Goal: Obtain resource: Obtain resource

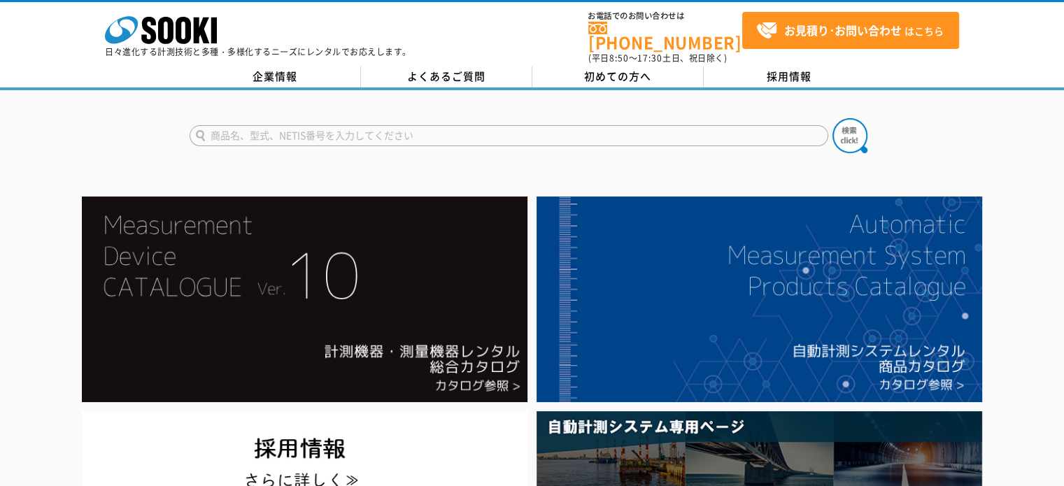
click at [313, 125] on input "text" at bounding box center [508, 135] width 638 height 21
type input "負"
type input "付着"
click at [832, 118] on button at bounding box center [849, 135] width 35 height 35
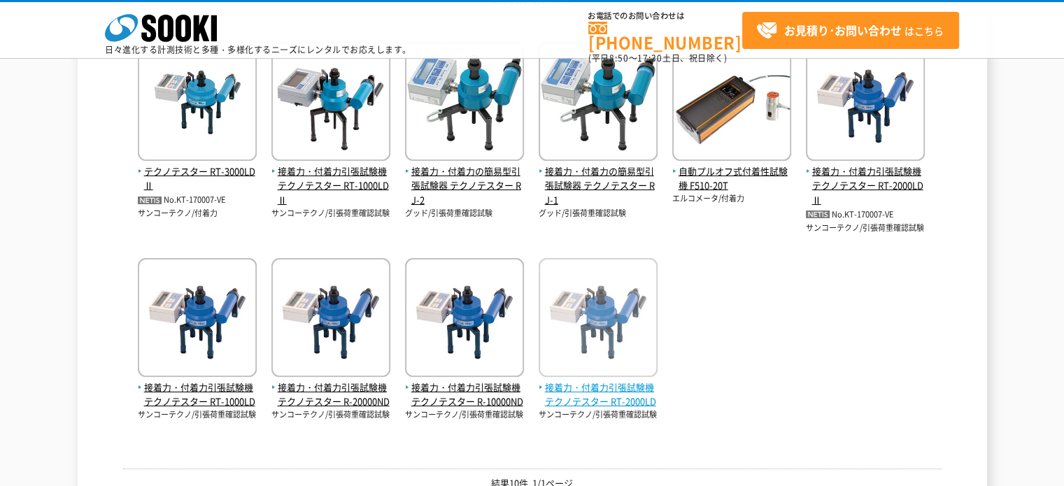
scroll to position [210, 0]
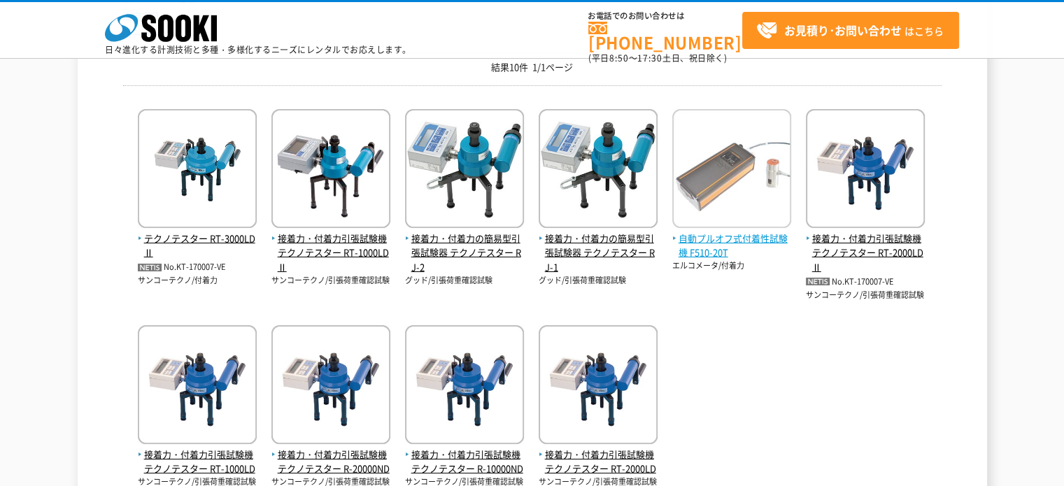
click at [768, 238] on span "自動プルオフ式付着性試験機 F510-20T" at bounding box center [731, 245] width 119 height 29
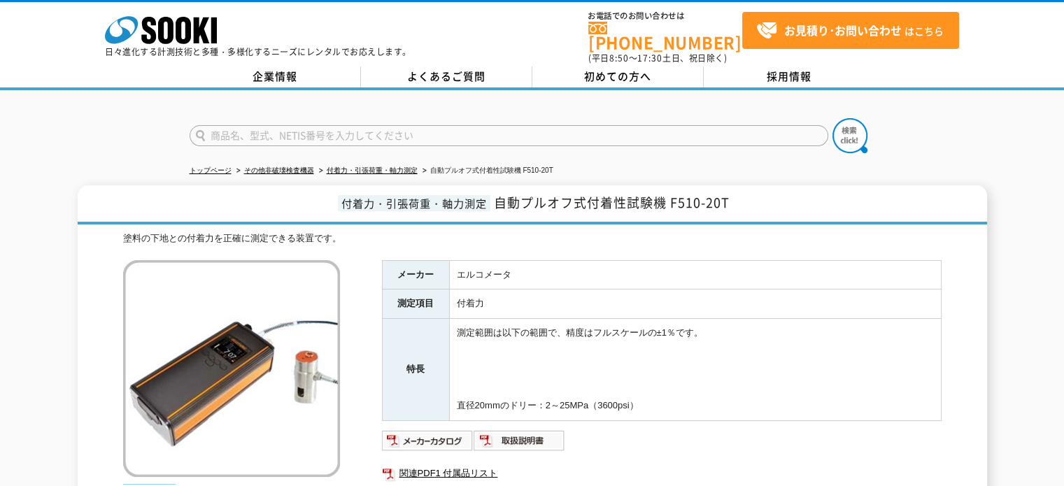
scroll to position [264, 0]
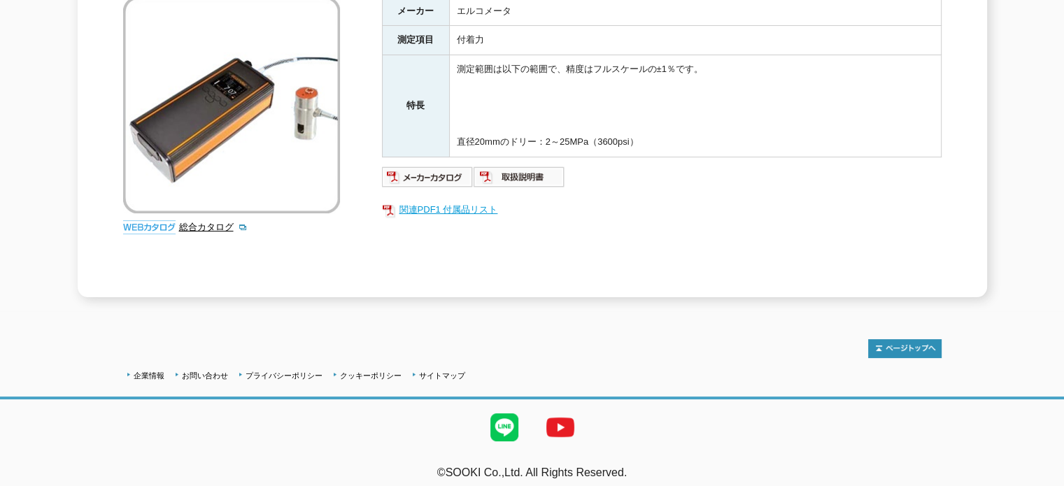
click at [473, 201] on link "関連PDF1 付属品リスト" at bounding box center [661, 210] width 559 height 18
